Goal: Task Accomplishment & Management: Manage account settings

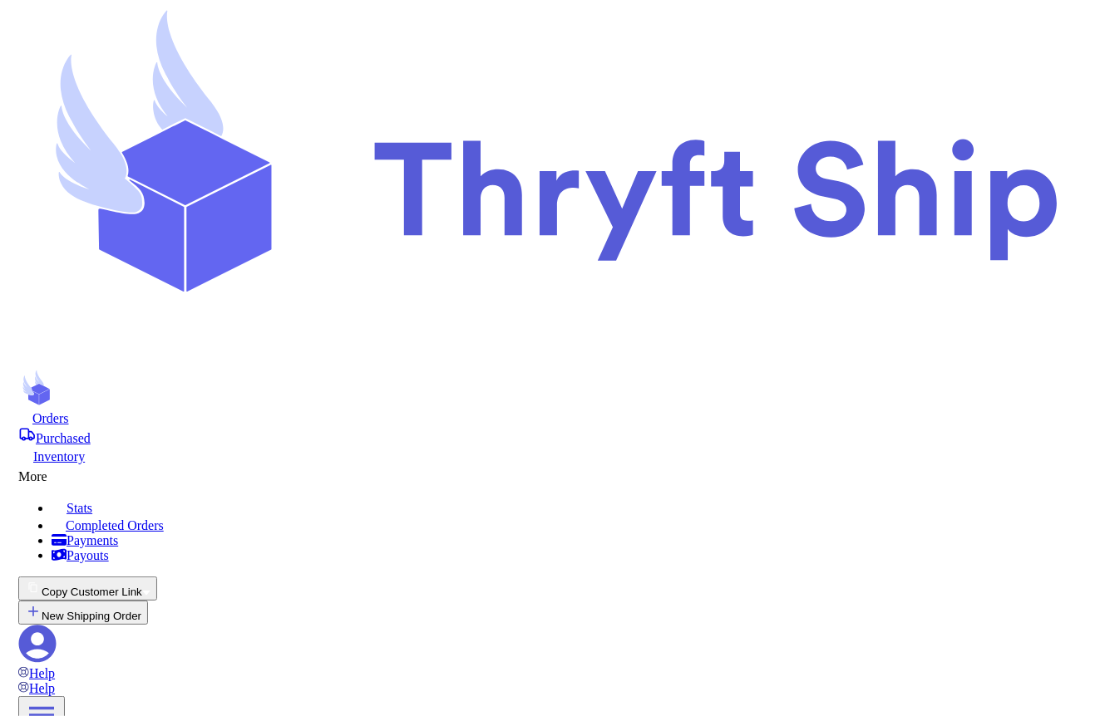
scroll to position [795, 0]
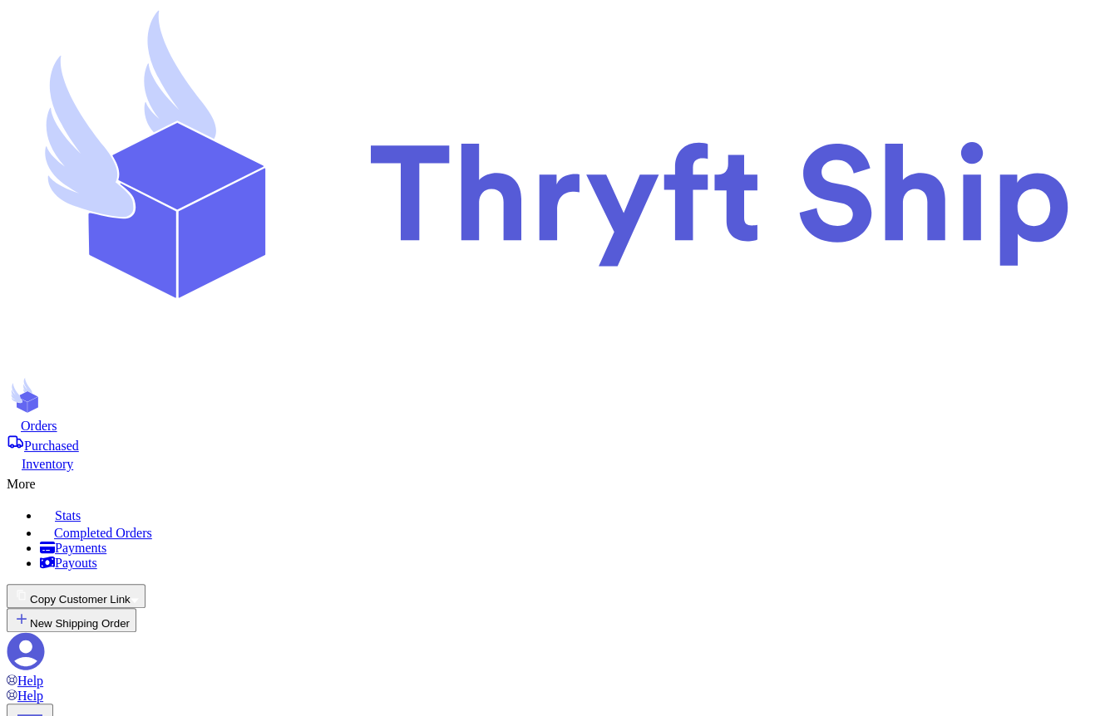
click at [647, 417] on div "Orders Purchased Inventory More Stats Completed Orders Payments Payouts" at bounding box center [552, 494] width 1091 height 154
click at [627, 472] on div "More" at bounding box center [552, 482] width 1091 height 20
click at [106, 541] on span "Payments" at bounding box center [81, 548] width 52 height 14
click at [52, 472] on icon at bounding box center [44, 480] width 17 height 17
click at [627, 472] on div "More" at bounding box center [552, 482] width 1091 height 20
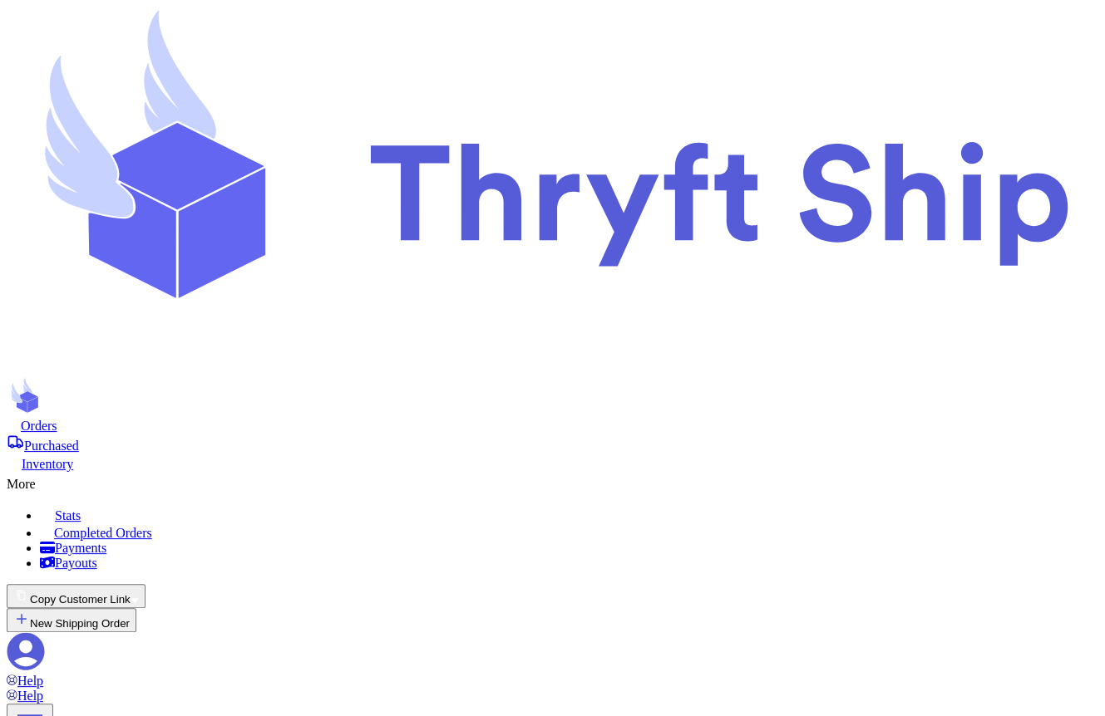
scroll to position [22, 0]
click at [45, 633] on icon at bounding box center [25, 651] width 37 height 37
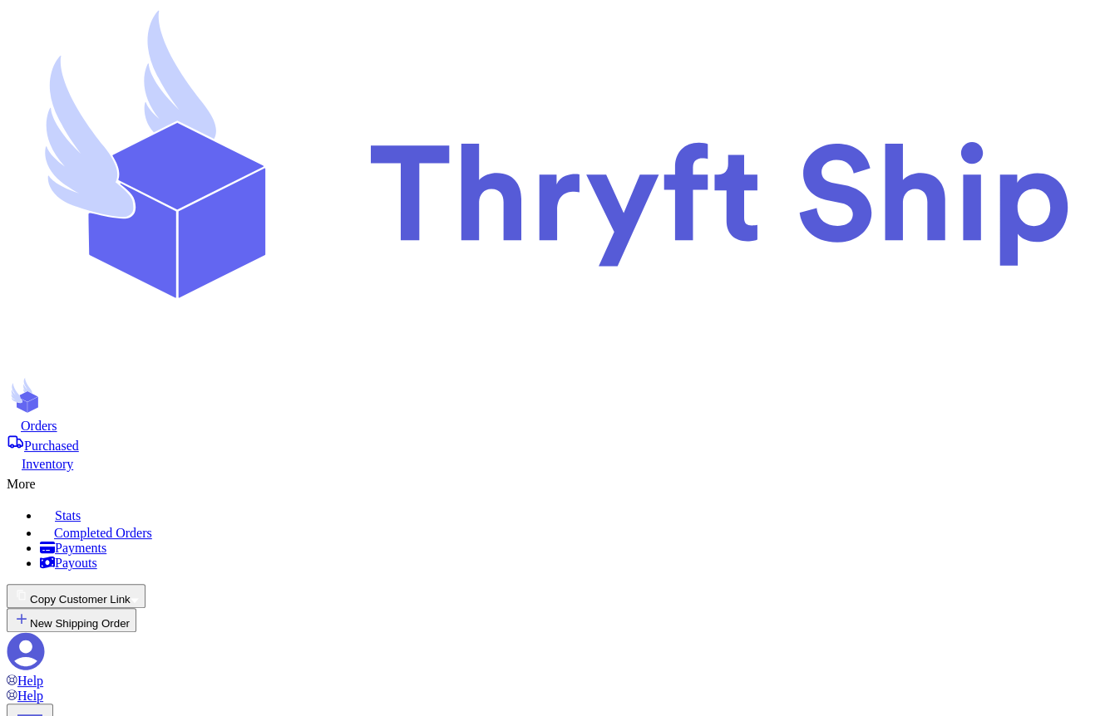
drag, startPoint x: 573, startPoint y: 534, endPoint x: 716, endPoint y: 526, distance: 143.2
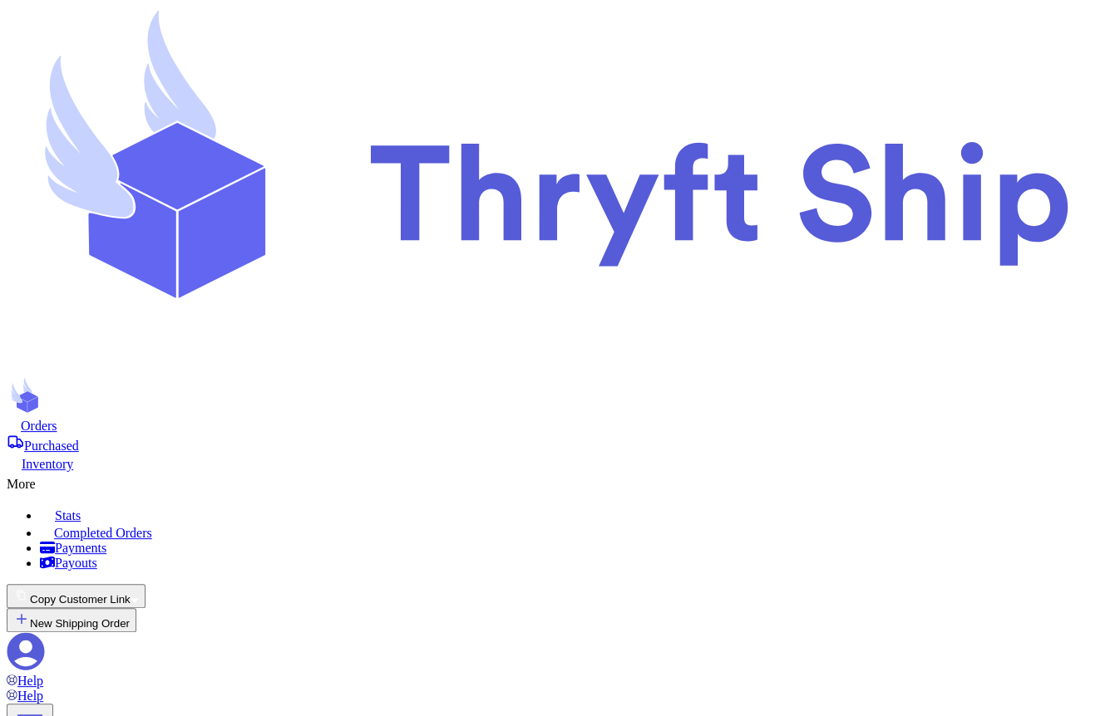
drag, startPoint x: 498, startPoint y: 281, endPoint x: 532, endPoint y: 284, distance: 34.2
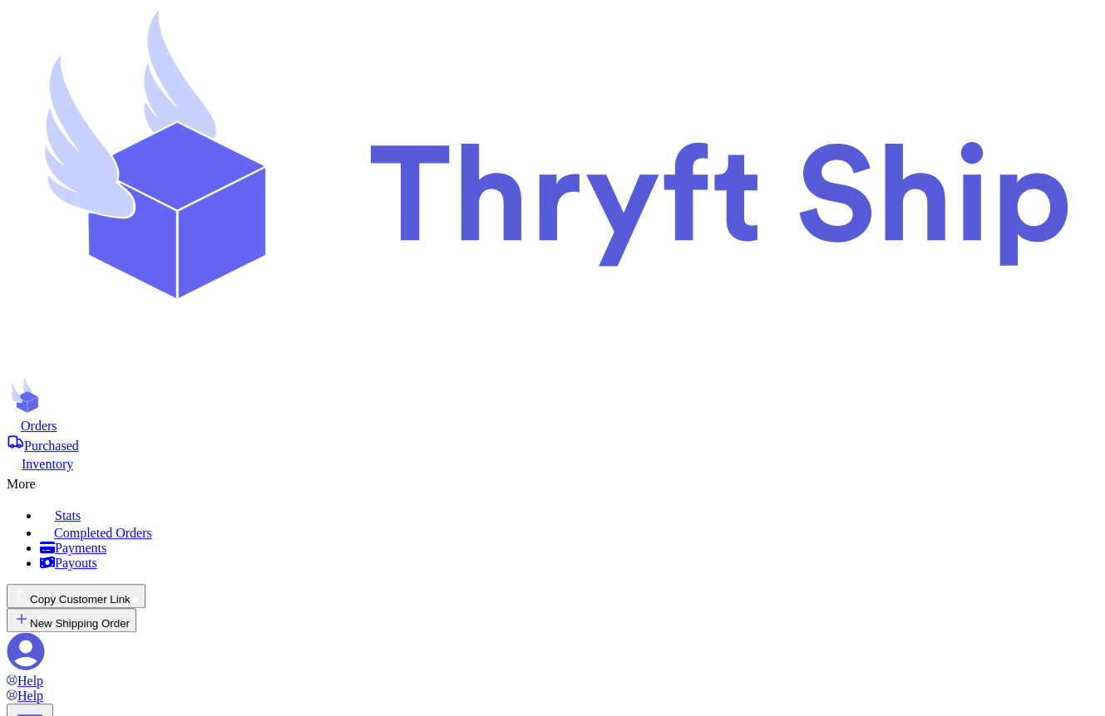
drag, startPoint x: 491, startPoint y: 378, endPoint x: 537, endPoint y: 383, distance: 46.0
